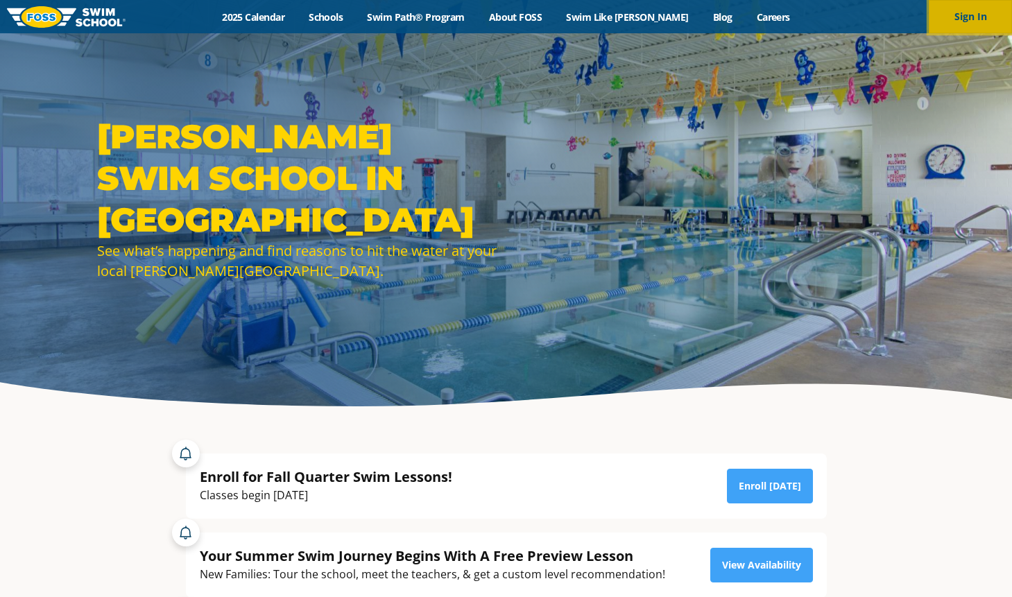
drag, startPoint x: 0, startPoint y: 0, endPoint x: 961, endPoint y: 23, distance: 961.0
click at [961, 23] on button "Sign In" at bounding box center [970, 16] width 83 height 33
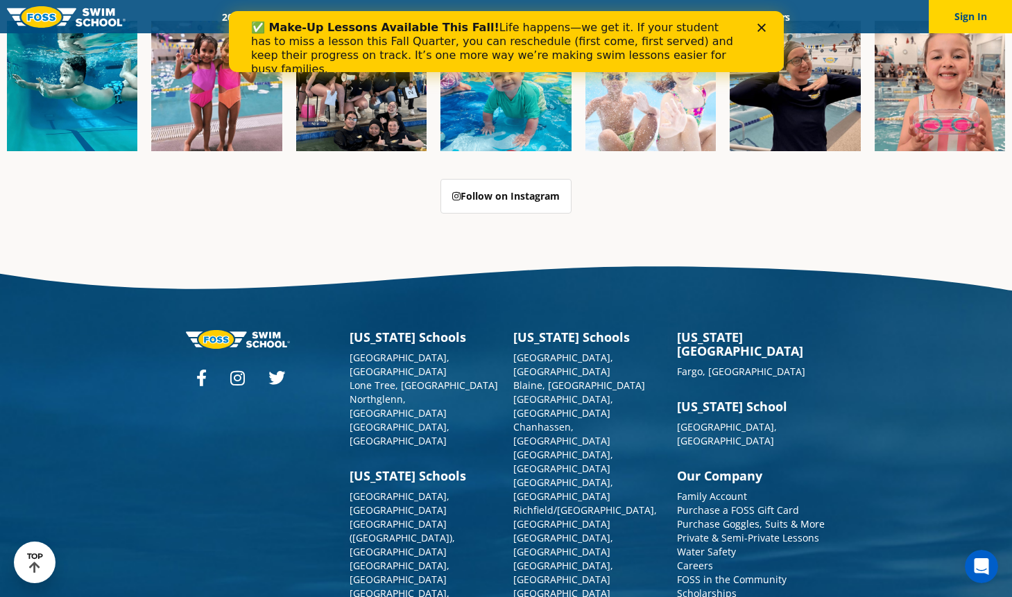
scroll to position [3518, 0]
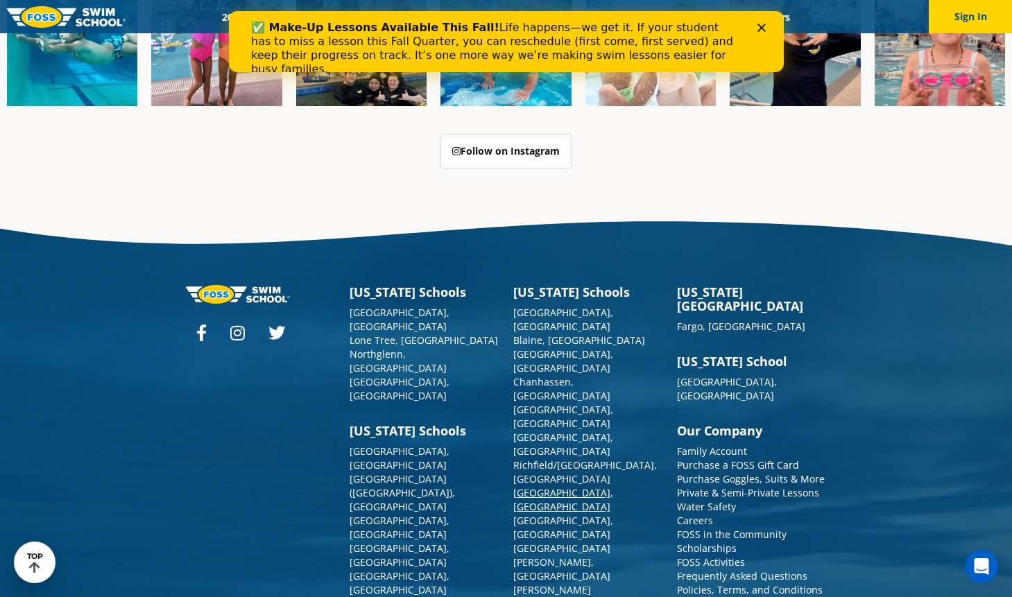
click at [540, 486] on link "[GEOGRAPHIC_DATA], [GEOGRAPHIC_DATA]" at bounding box center [563, 499] width 100 height 27
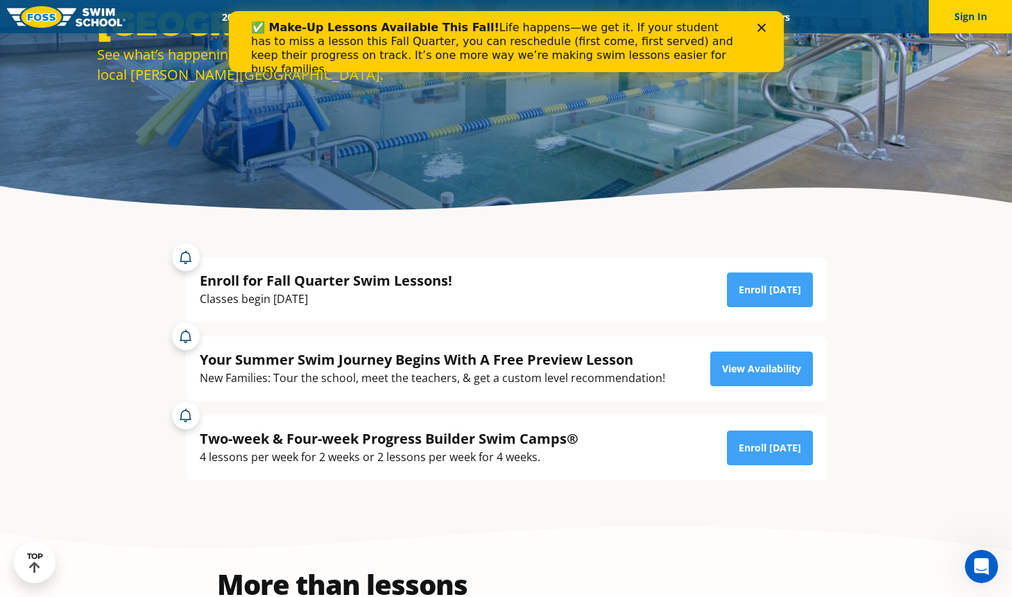
scroll to position [139, 0]
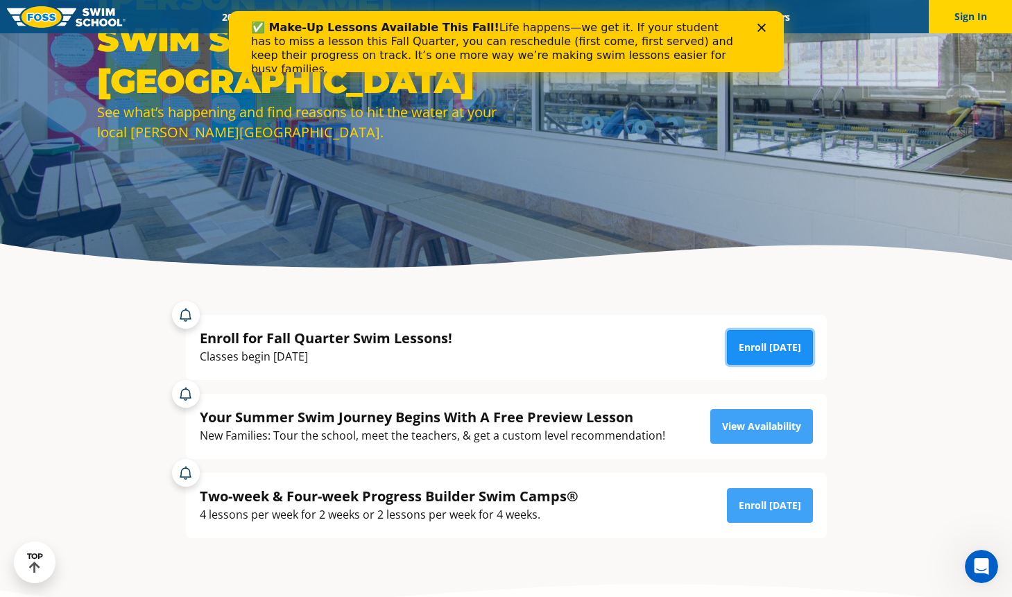
click at [770, 345] on link "Enroll Today" at bounding box center [770, 347] width 86 height 35
